Goal: Task Accomplishment & Management: Use online tool/utility

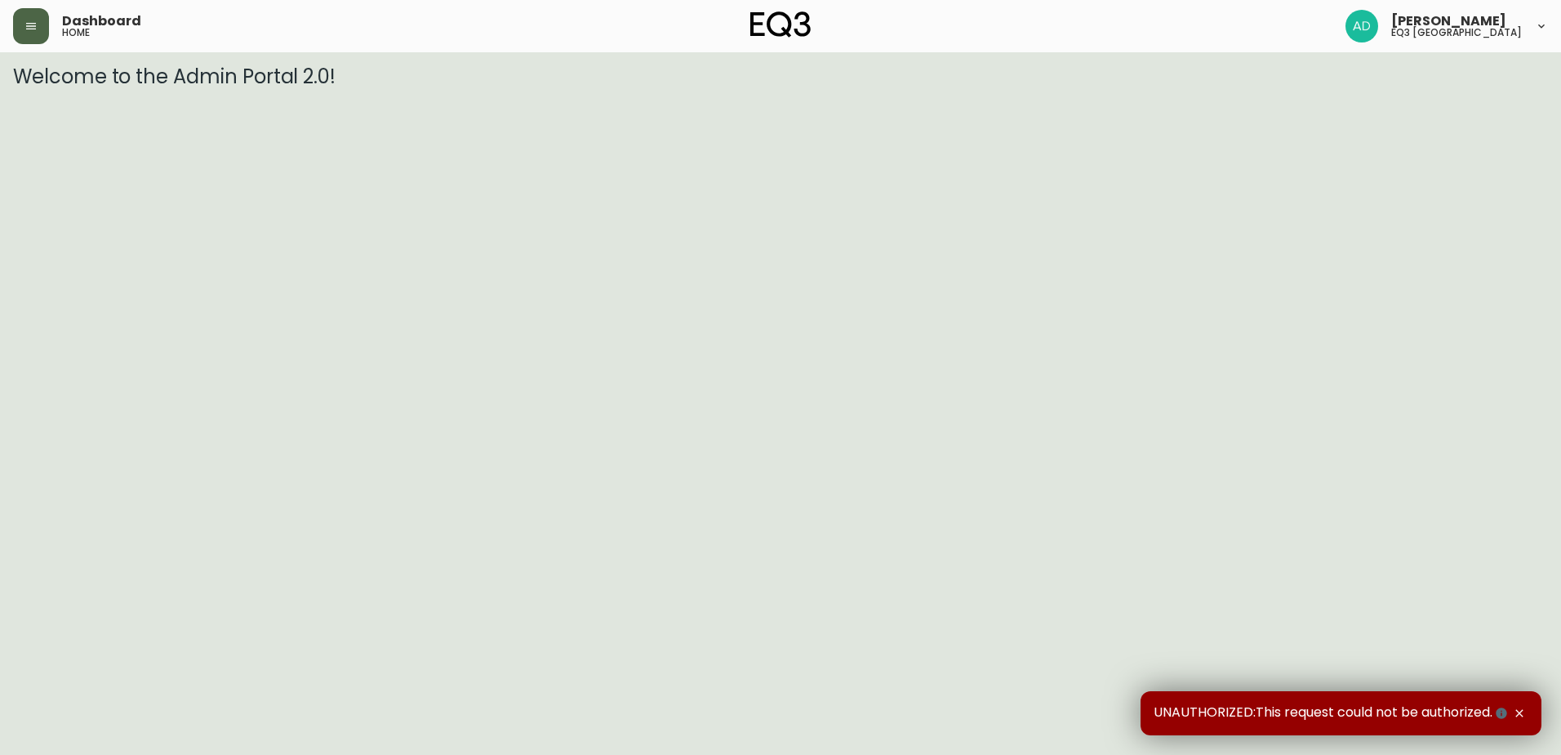
click at [35, 24] on icon "button" at bounding box center [30, 26] width 13 height 13
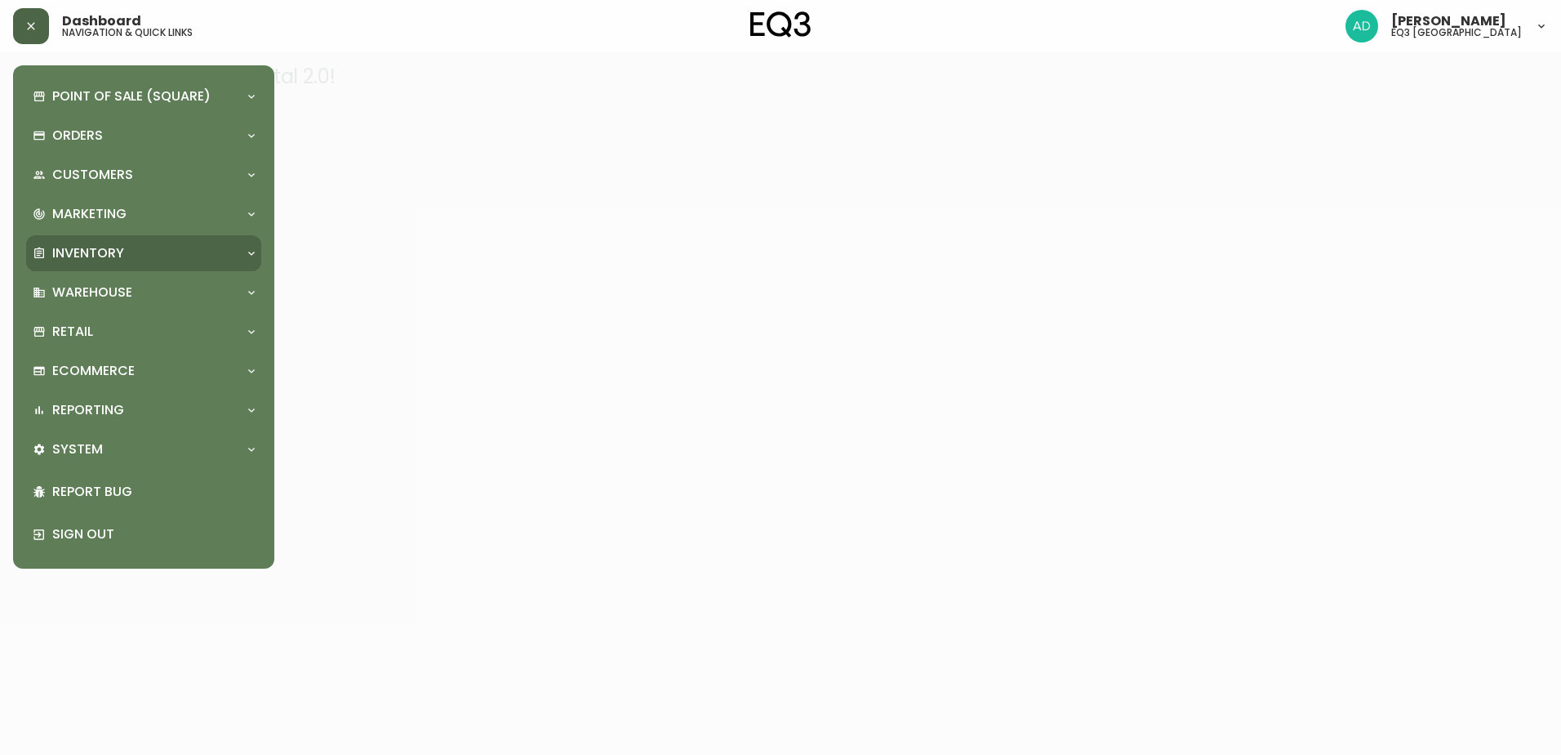
drag, startPoint x: 80, startPoint y: 251, endPoint x: 117, endPoint y: 241, distance: 38.0
click at [82, 250] on p "Inventory" at bounding box center [88, 253] width 72 height 18
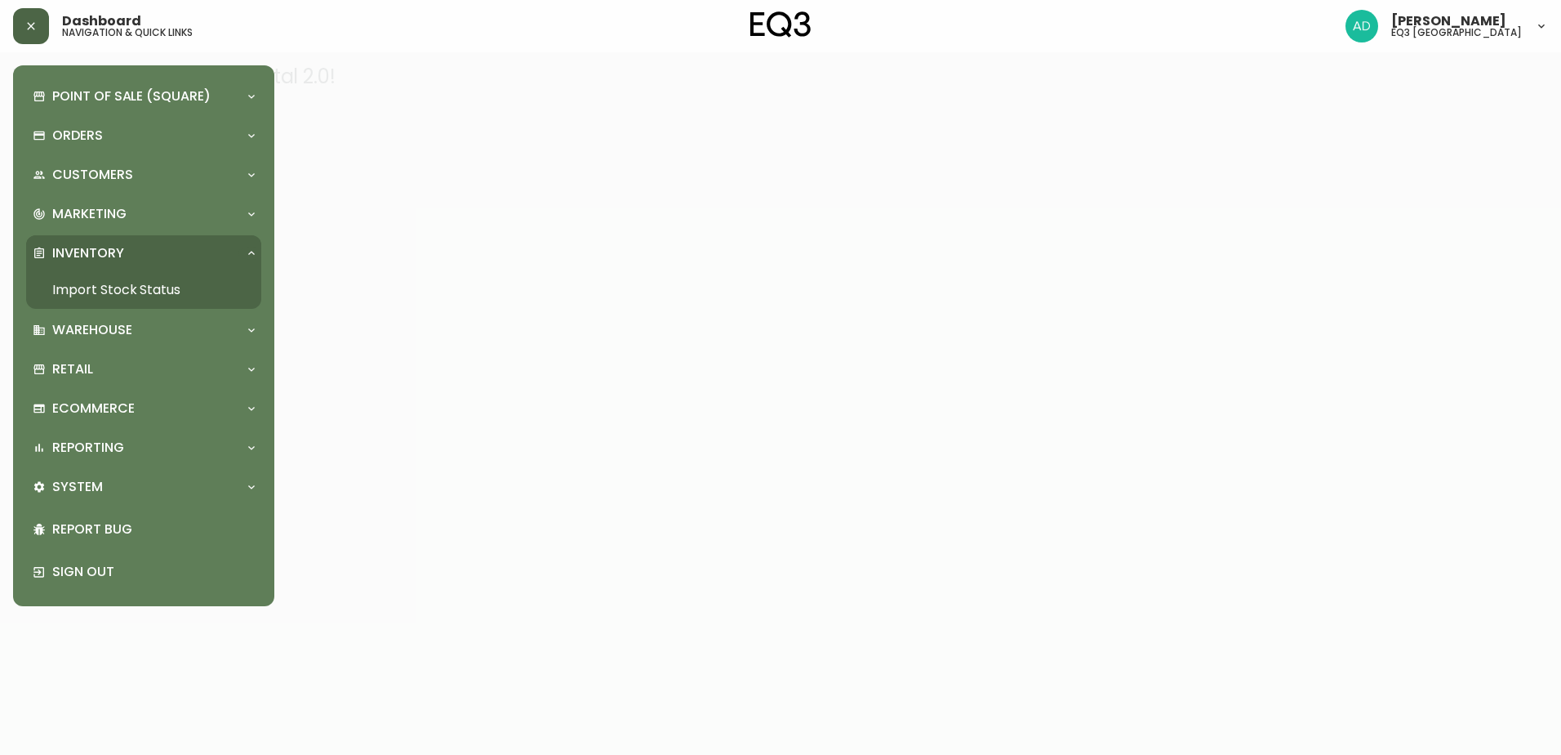
click at [131, 288] on link "Import Stock Status" at bounding box center [143, 290] width 235 height 38
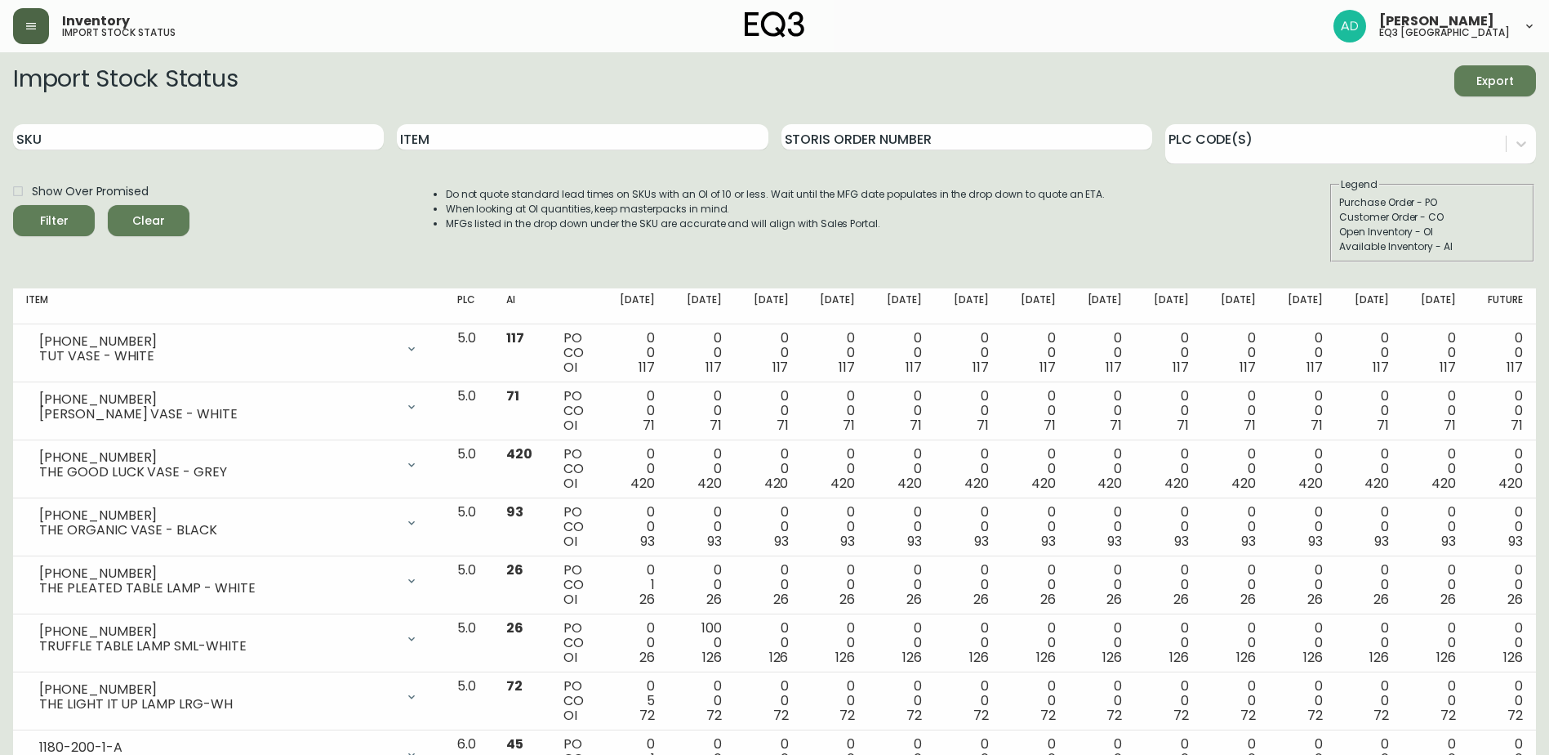
click at [86, 151] on div "SKU" at bounding box center [198, 137] width 371 height 53
click at [91, 143] on input "SKU" at bounding box center [198, 137] width 371 height 26
type input "2030-601"
click at [13, 205] on button "Filter" at bounding box center [54, 220] width 82 height 31
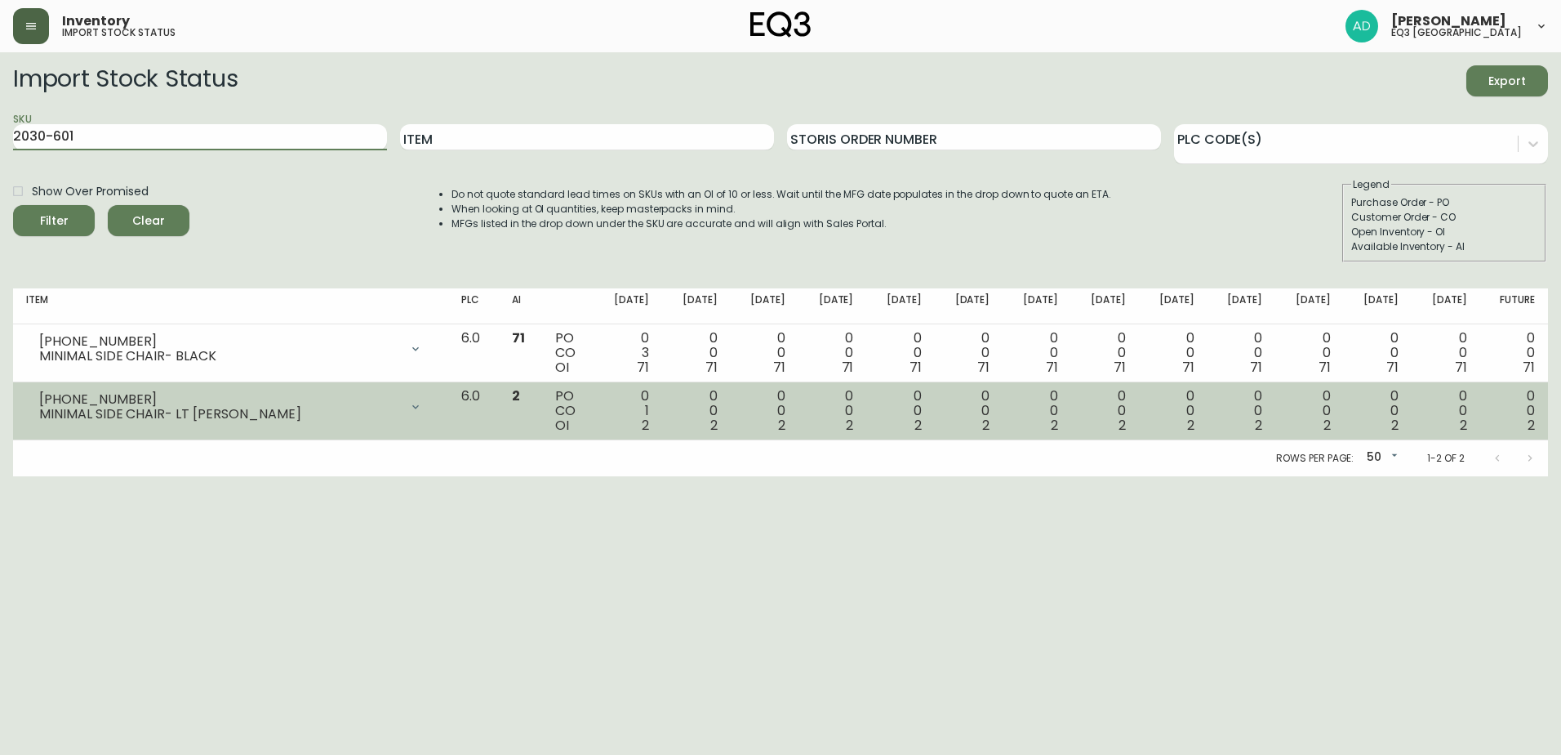
click at [422, 403] on icon at bounding box center [415, 406] width 13 height 13
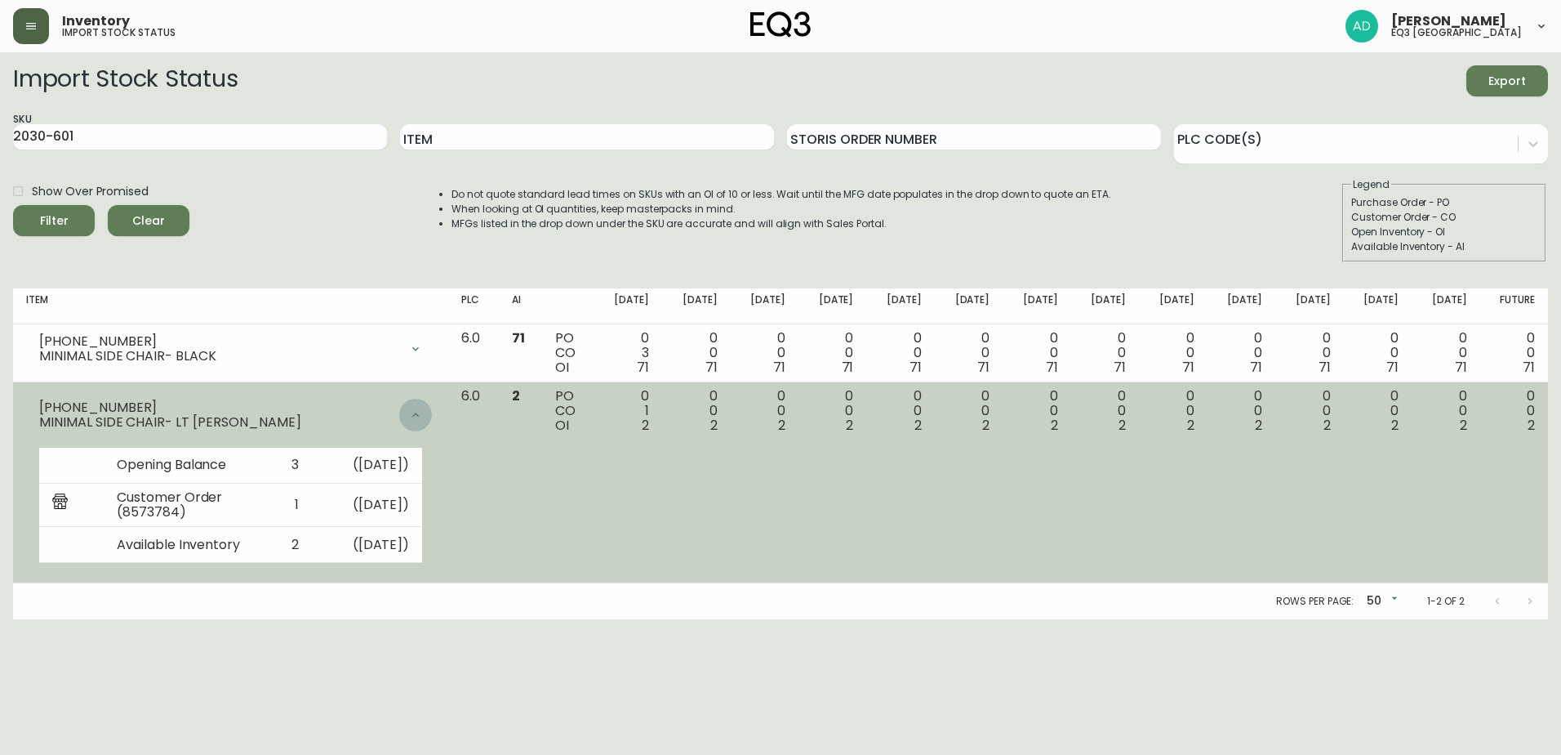
click at [432, 403] on div at bounding box center [415, 414] width 33 height 33
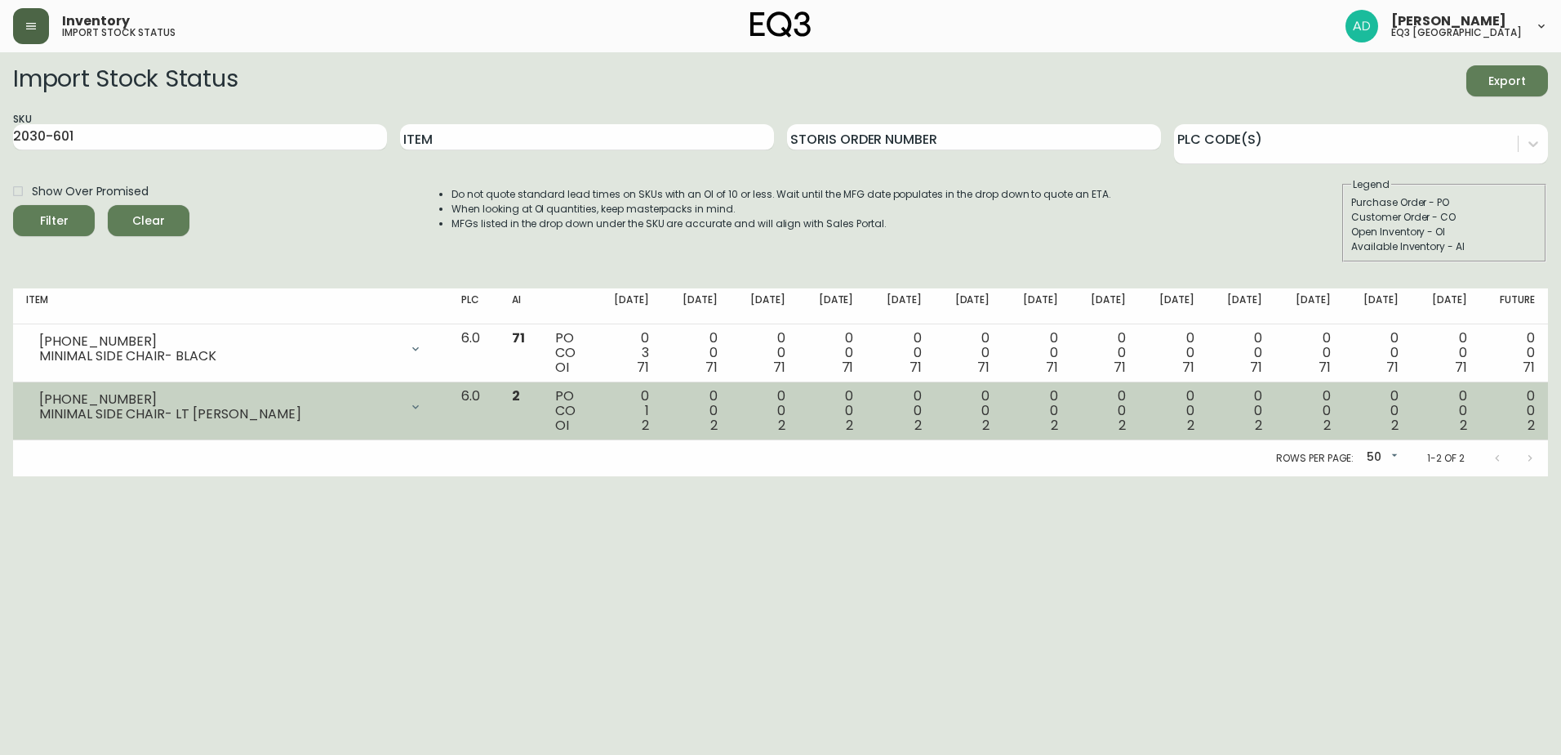
click at [422, 403] on icon at bounding box center [415, 406] width 13 height 13
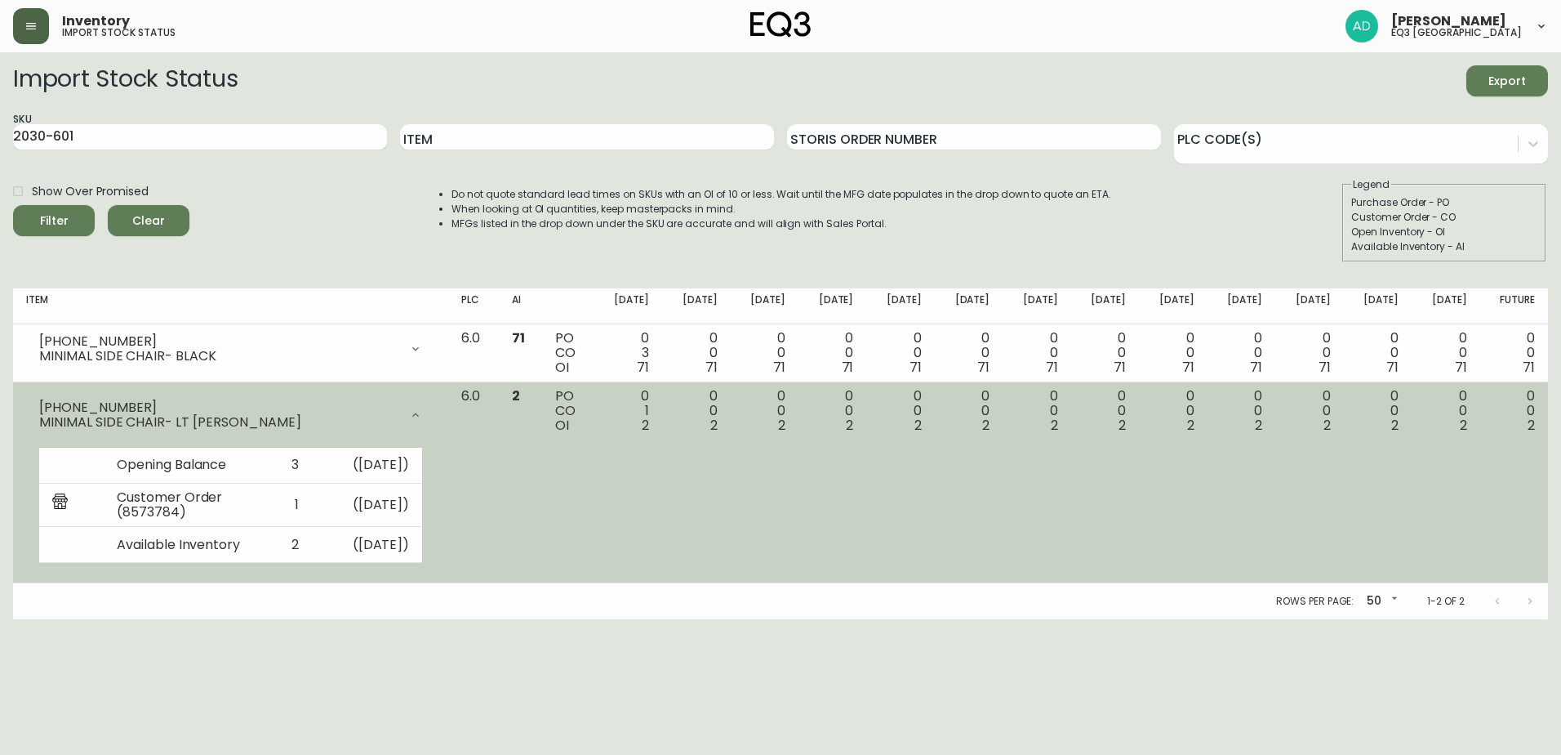
click at [432, 403] on div at bounding box center [415, 414] width 33 height 33
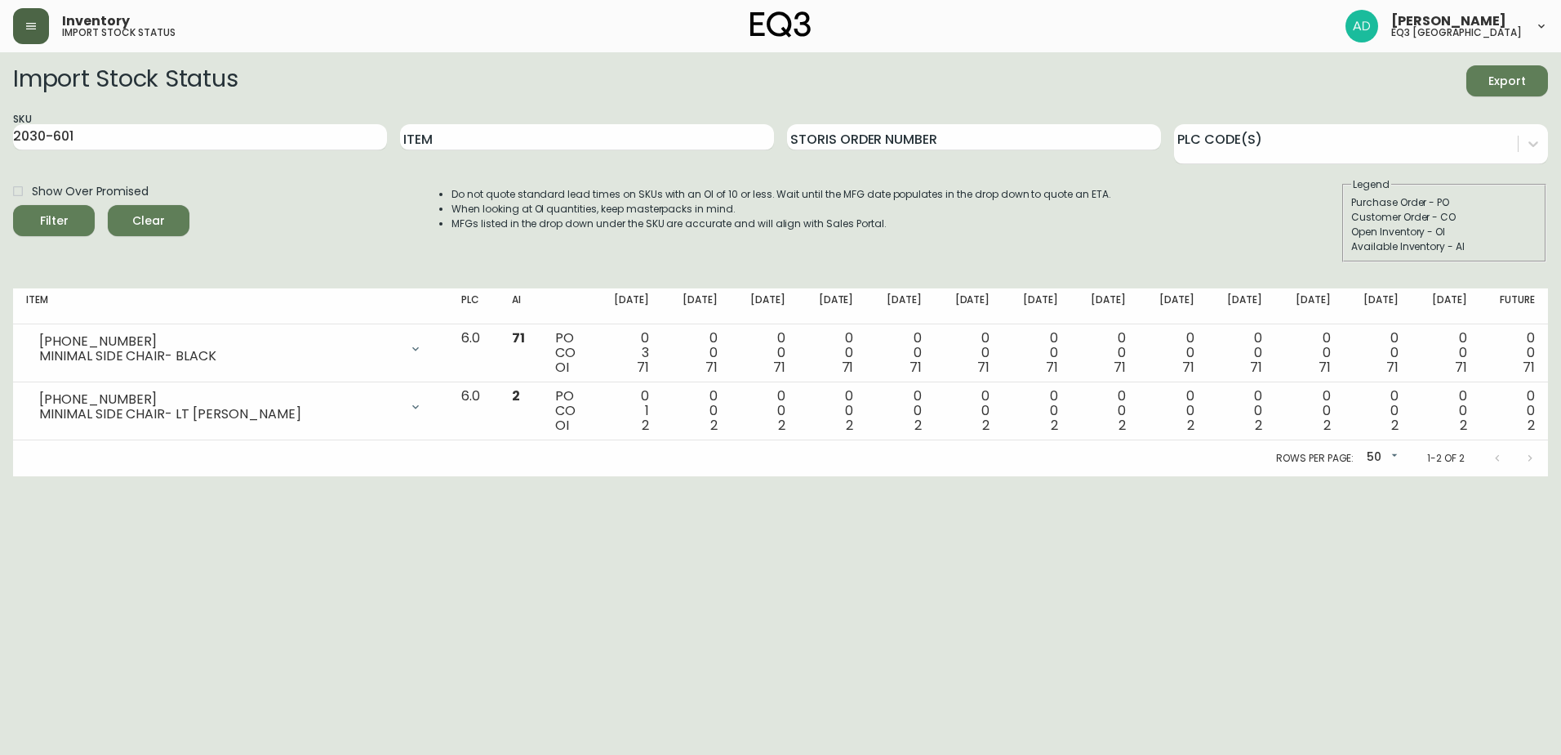
click at [931, 476] on html "Inventory import stock status [PERSON_NAME] eq3 [GEOGRAPHIC_DATA] Import Stock …" at bounding box center [780, 238] width 1561 height 476
